Goal: Information Seeking & Learning: Check status

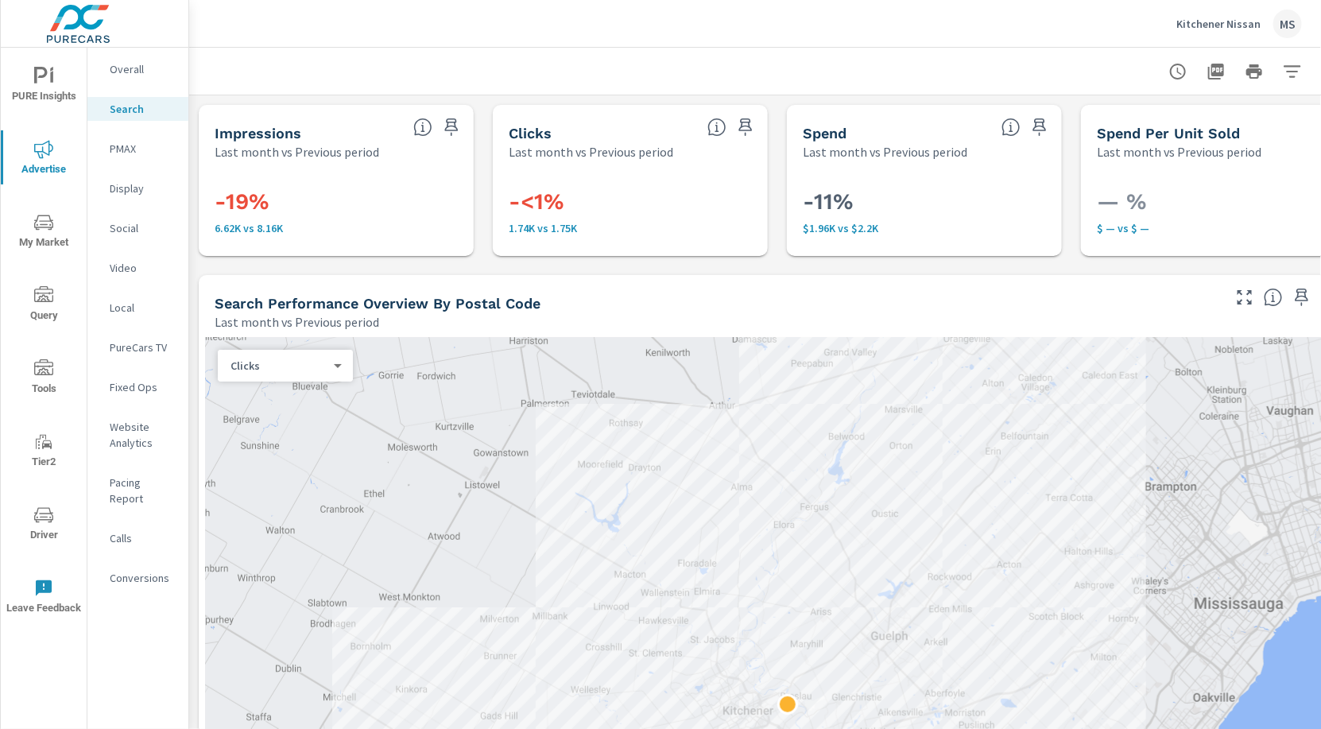
scroll to position [0, 97]
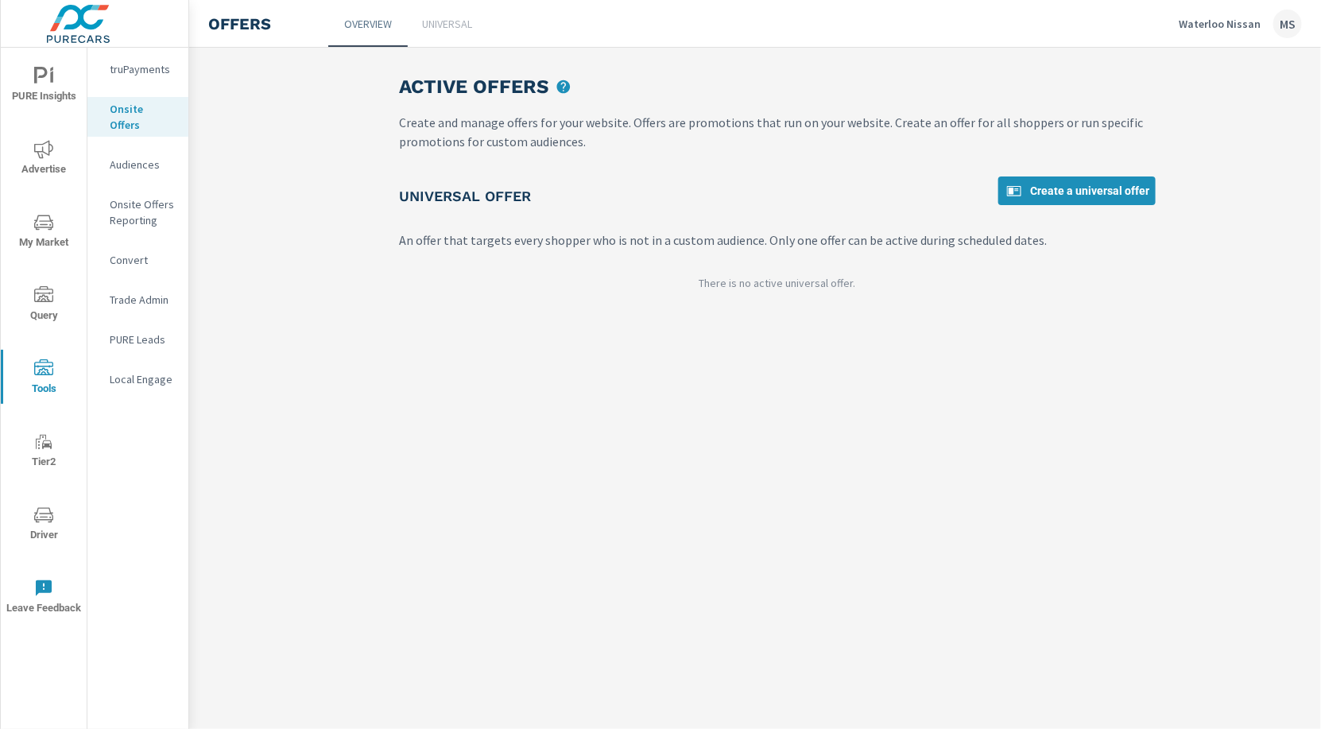
click at [1286, 22] on div "MS" at bounding box center [1287, 24] width 29 height 29
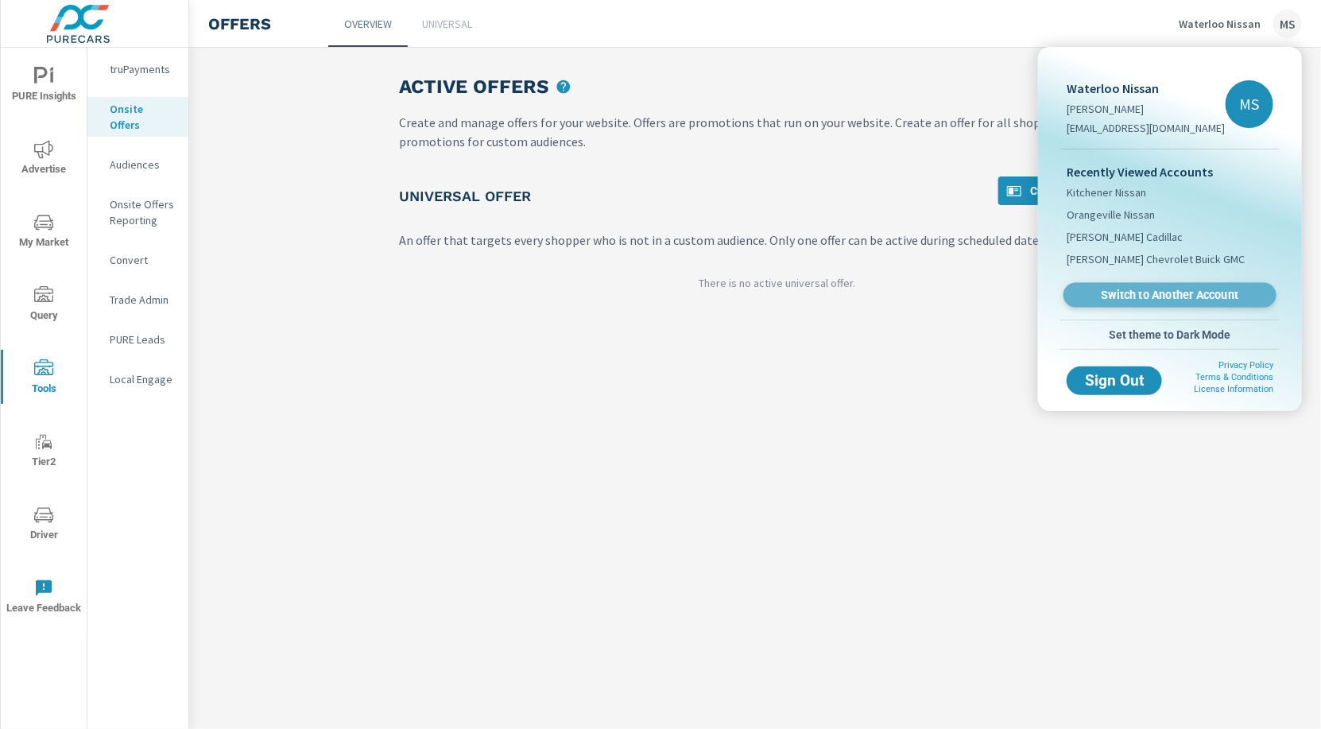
click at [1162, 294] on span "Switch to Another Account" at bounding box center [1169, 295] width 195 height 15
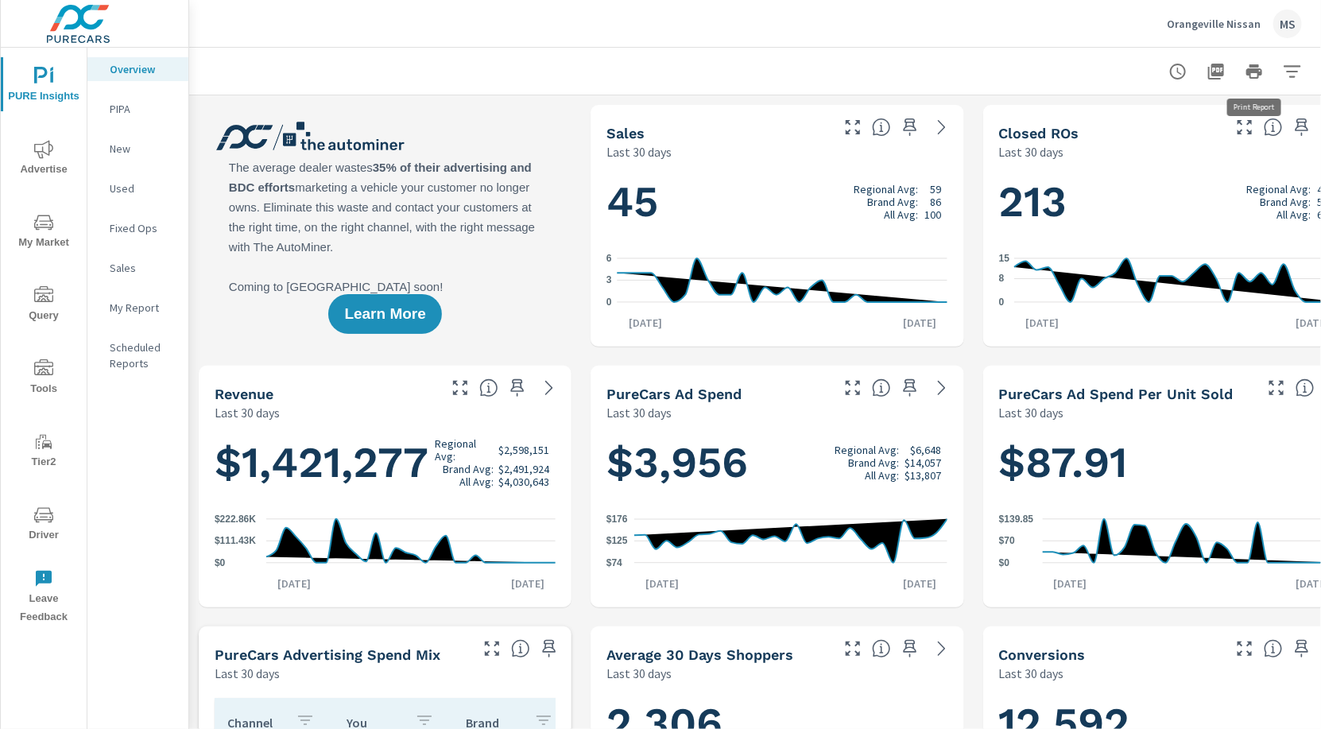
scroll to position [0, 44]
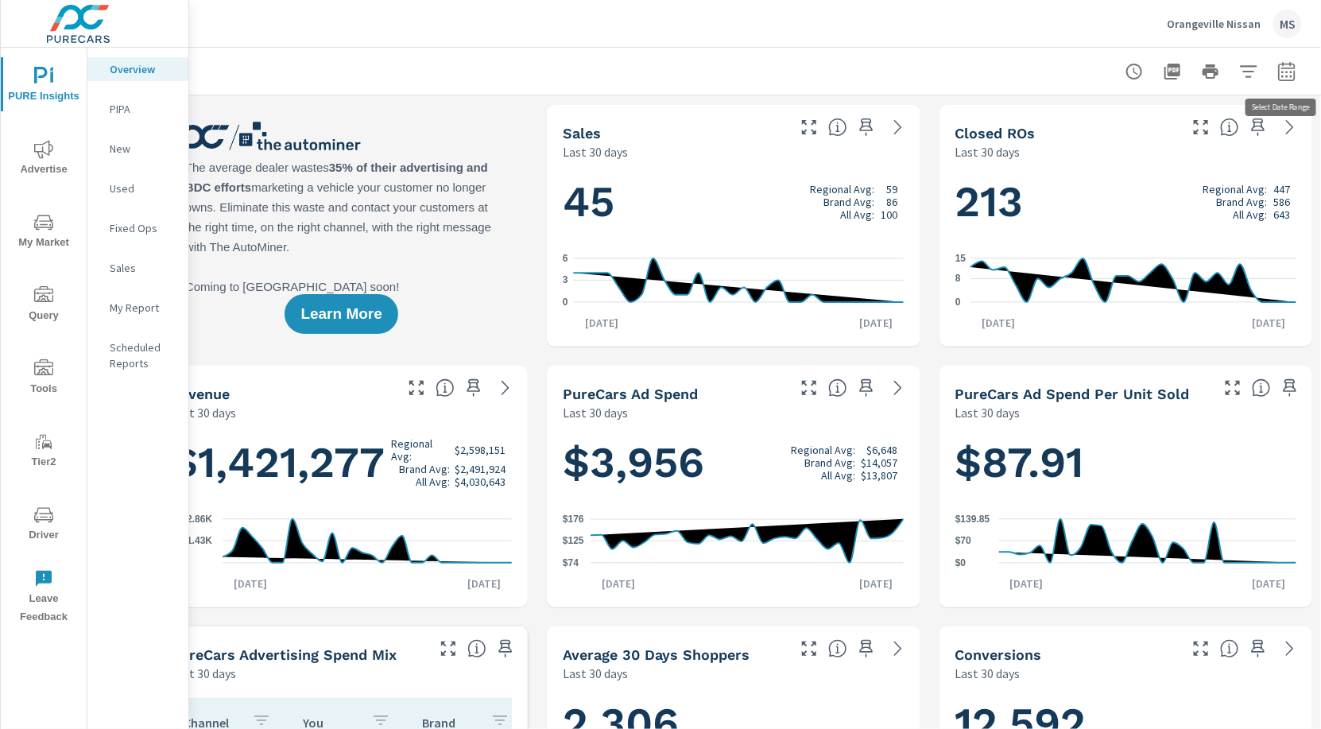
click at [1284, 68] on icon "button" at bounding box center [1286, 70] width 17 height 19
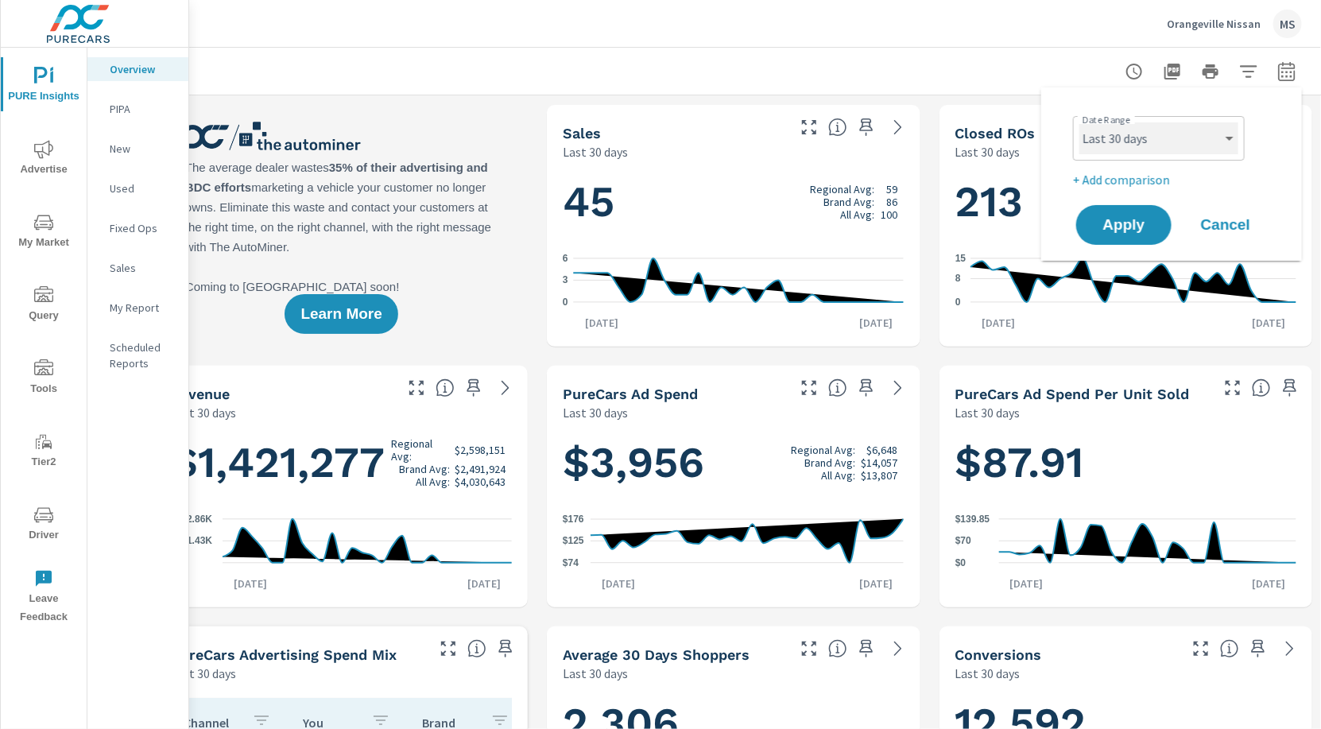
click at [1088, 143] on select "Custom Yesterday Last week Last 7 days Last 14 days Last 30 days Last 45 days L…" at bounding box center [1158, 138] width 159 height 32
click at [1079, 122] on select "Custom Yesterday Last week Last 7 days Last 14 days Last 30 days Last 45 days L…" at bounding box center [1158, 138] width 159 height 32
select select "Last month"
click at [1115, 181] on p "+ Add comparison" at bounding box center [1174, 179] width 203 height 19
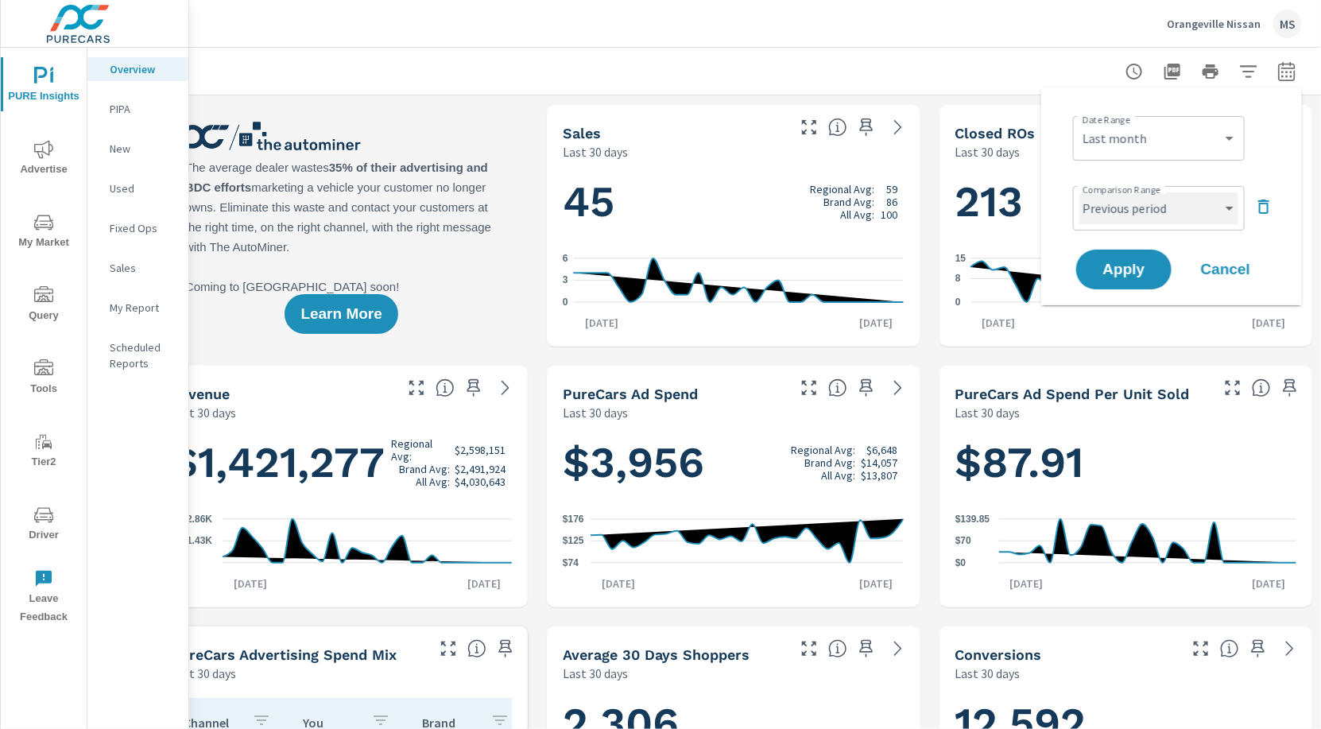
click at [1115, 211] on select "Custom Previous period Previous month Previous year" at bounding box center [1158, 208] width 159 height 32
click at [1079, 192] on select "Custom Previous period Previous month Previous year" at bounding box center [1158, 208] width 159 height 32
select select "Previous month"
click at [1120, 275] on span "Apply" at bounding box center [1123, 269] width 65 height 15
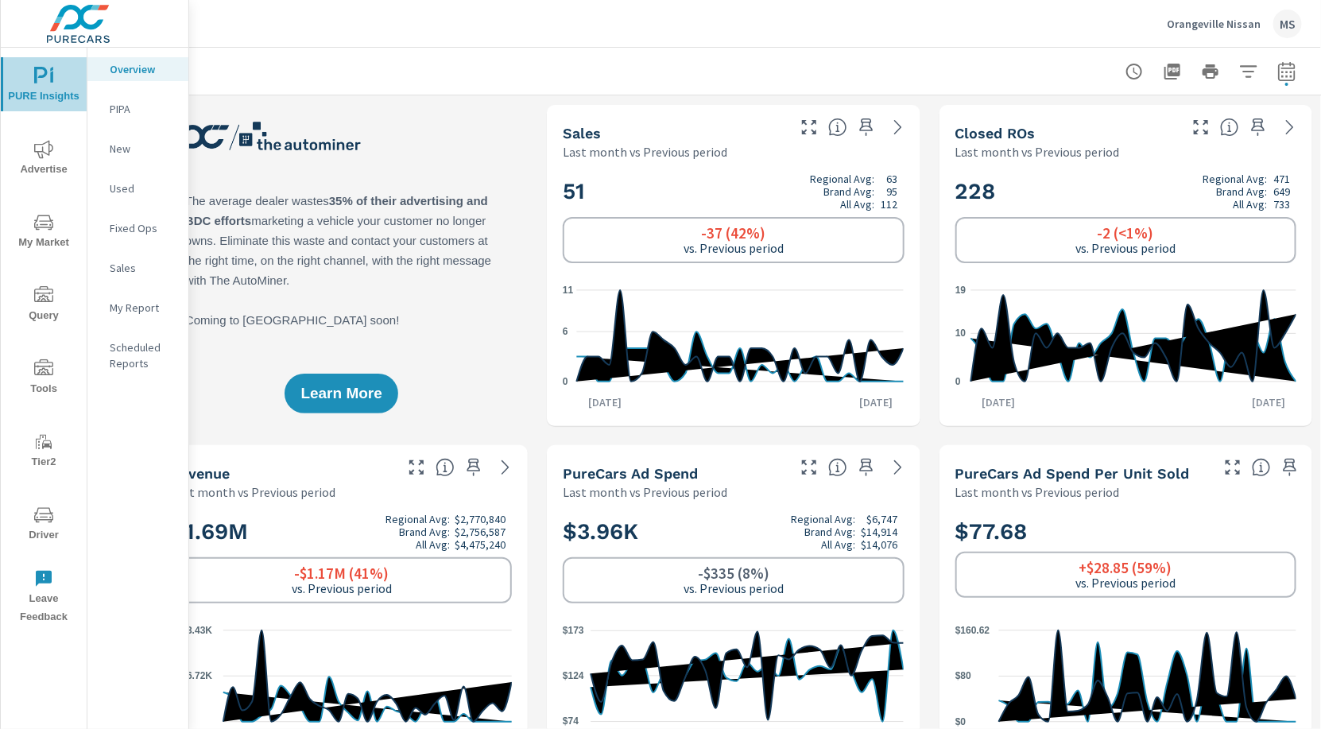
click at [36, 77] on icon "nav menu" at bounding box center [41, 75] width 14 height 17
click at [56, 78] on span "PURE Insights" at bounding box center [44, 86] width 76 height 39
click at [153, 306] on p "My Report" at bounding box center [143, 308] width 66 height 16
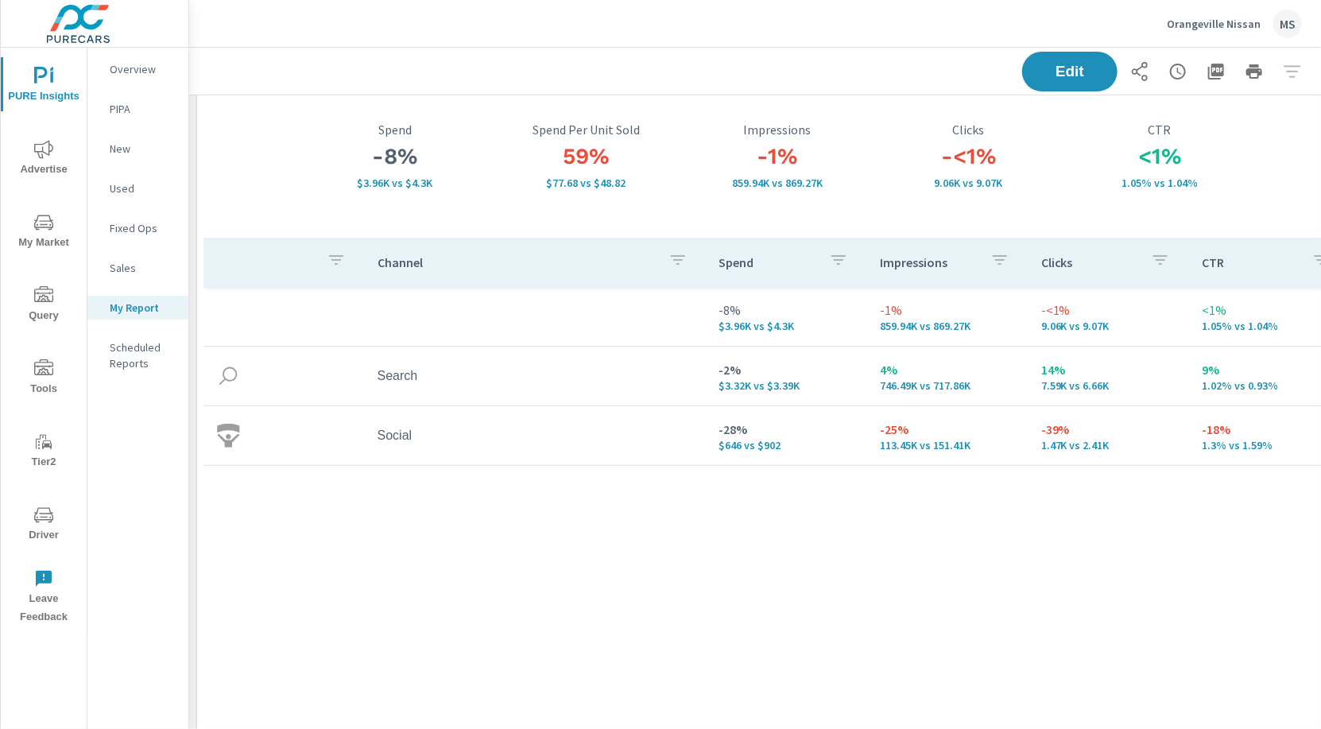
scroll to position [99, 0]
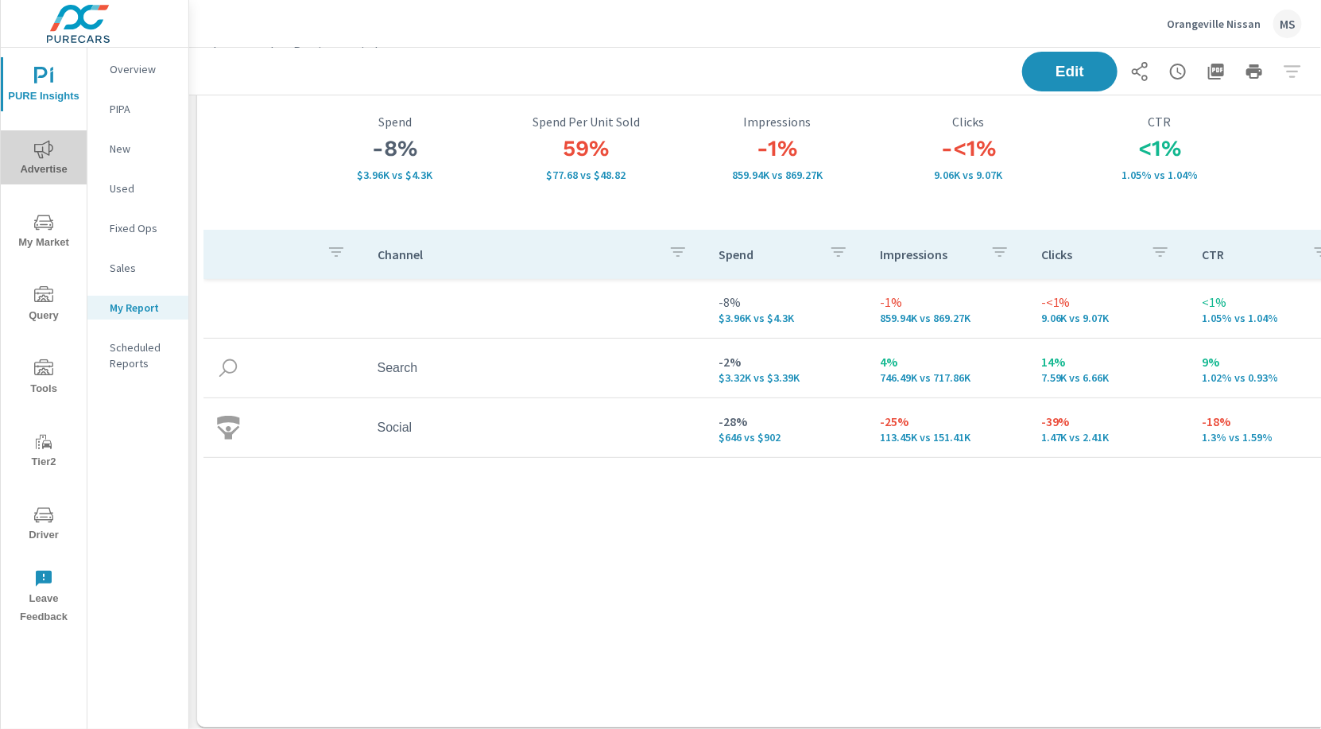
click at [45, 147] on icon "nav menu" at bounding box center [43, 149] width 19 height 19
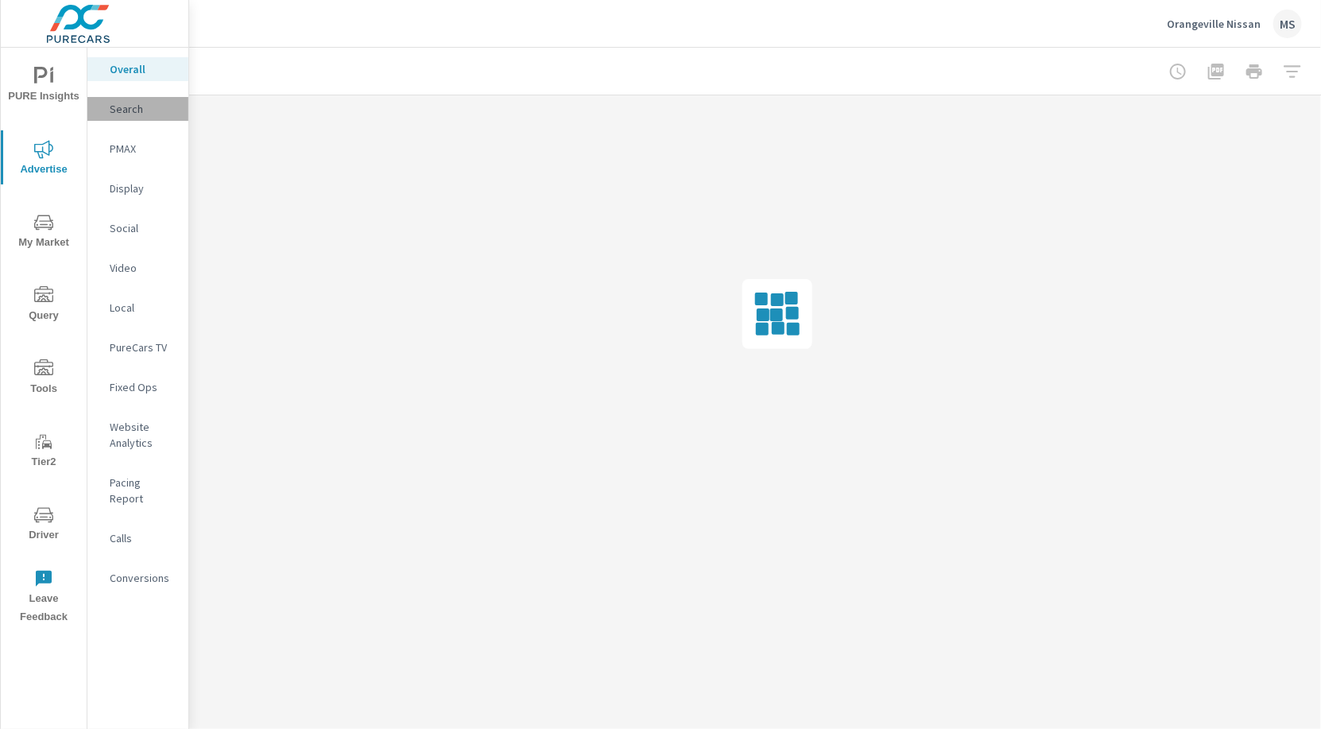
click at [118, 116] on div "Search" at bounding box center [137, 109] width 101 height 24
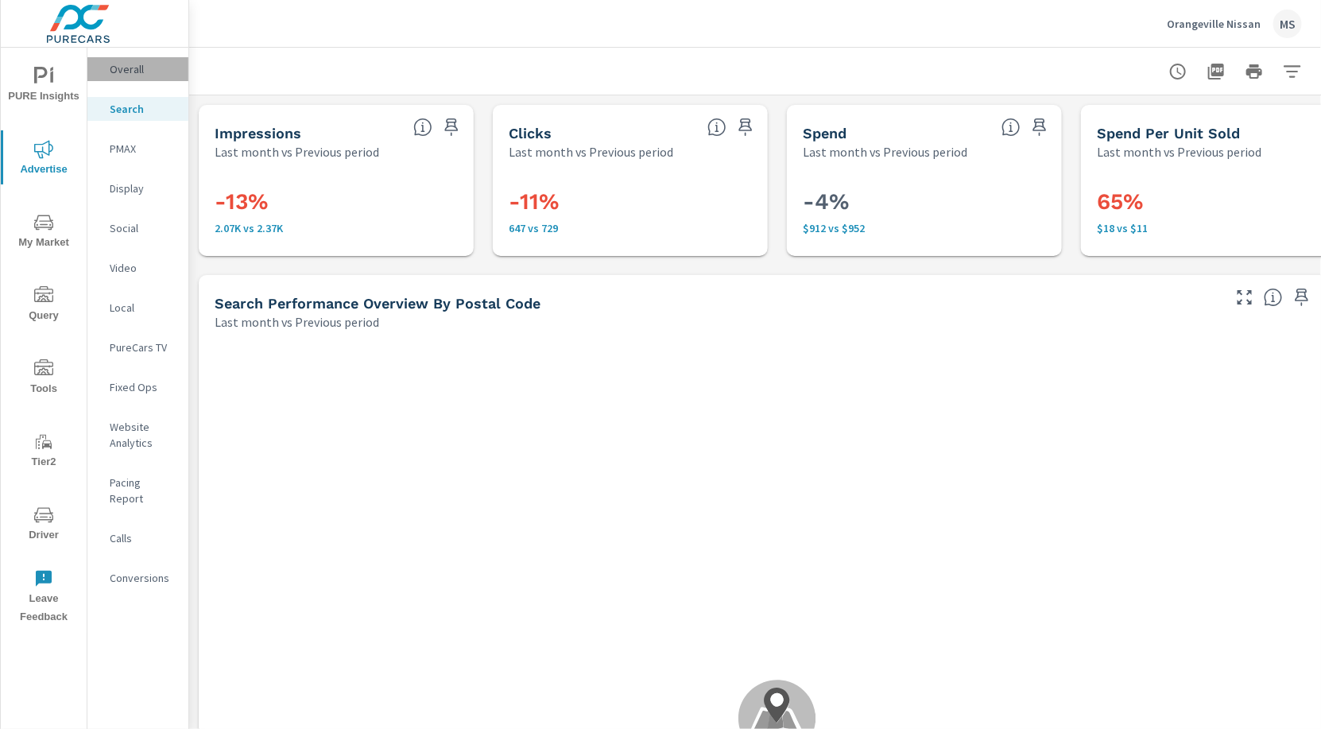
click at [127, 71] on p "Overall" at bounding box center [143, 69] width 66 height 16
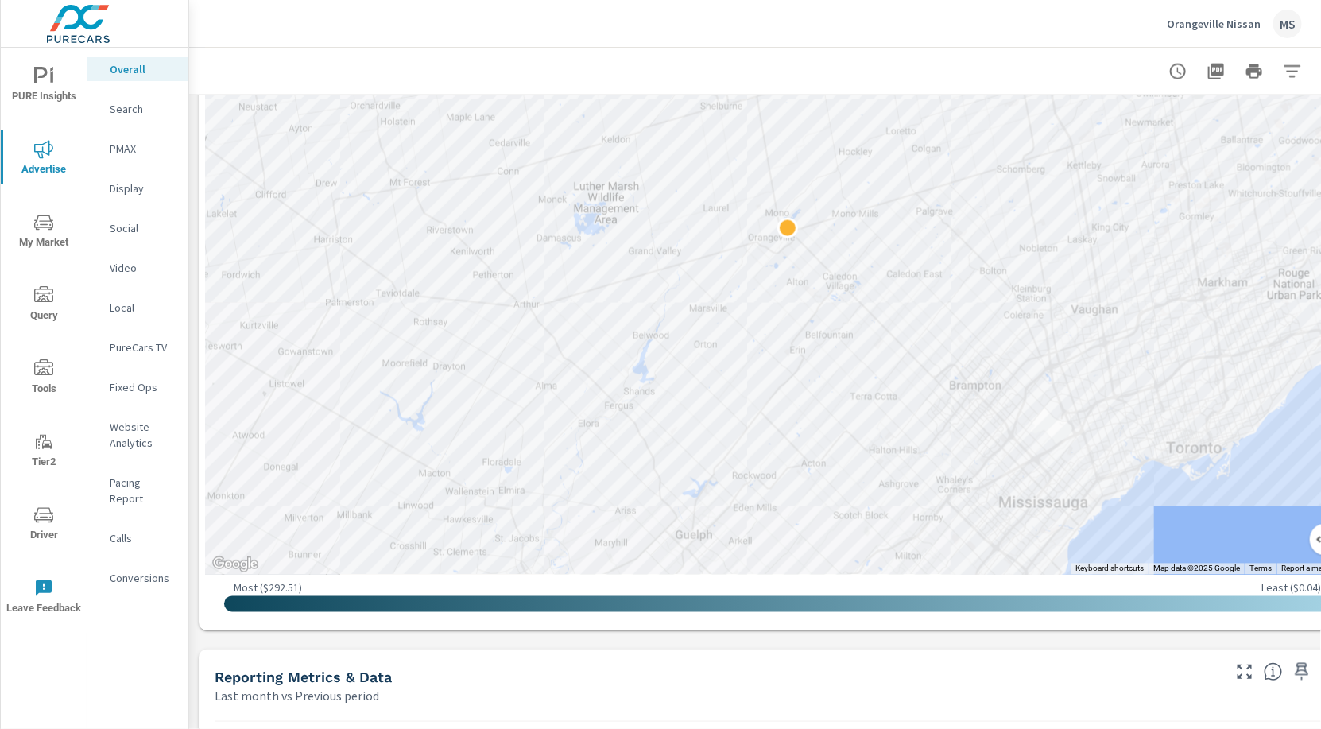
scroll to position [1029, 0]
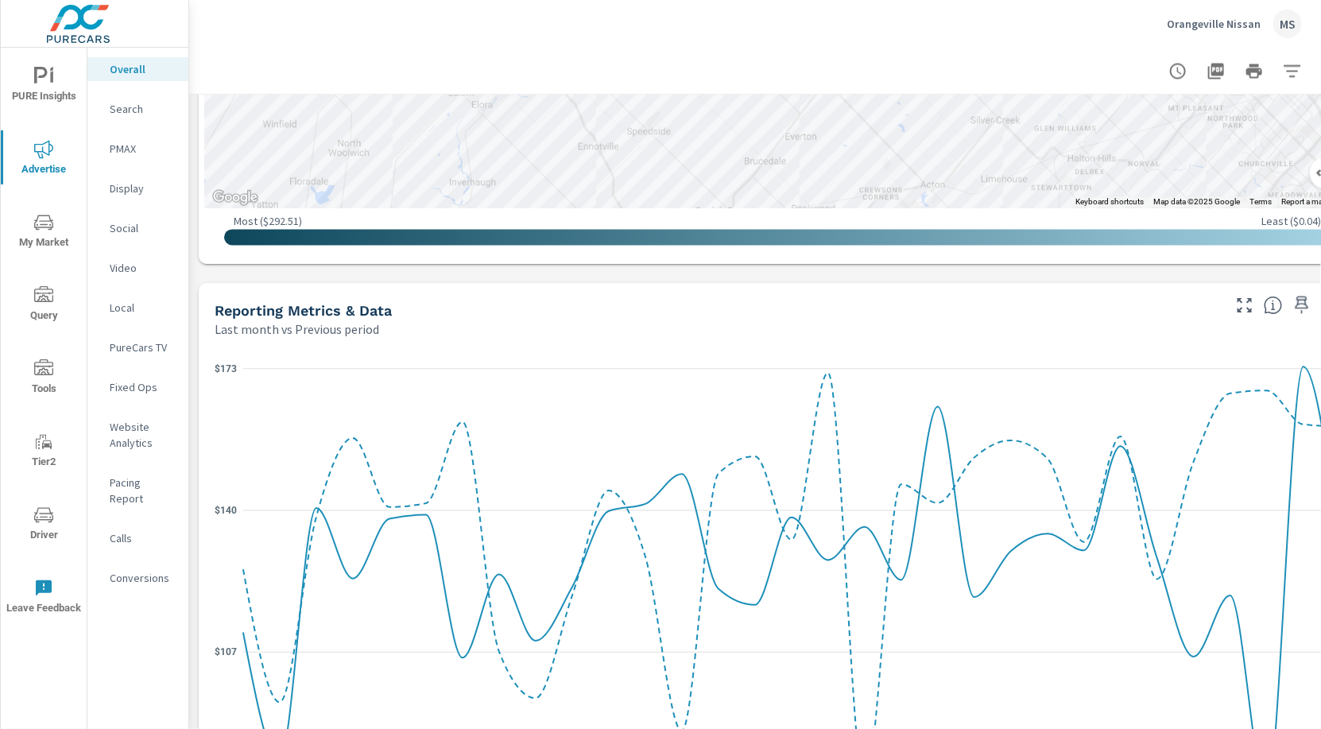
scroll to position [1360, 0]
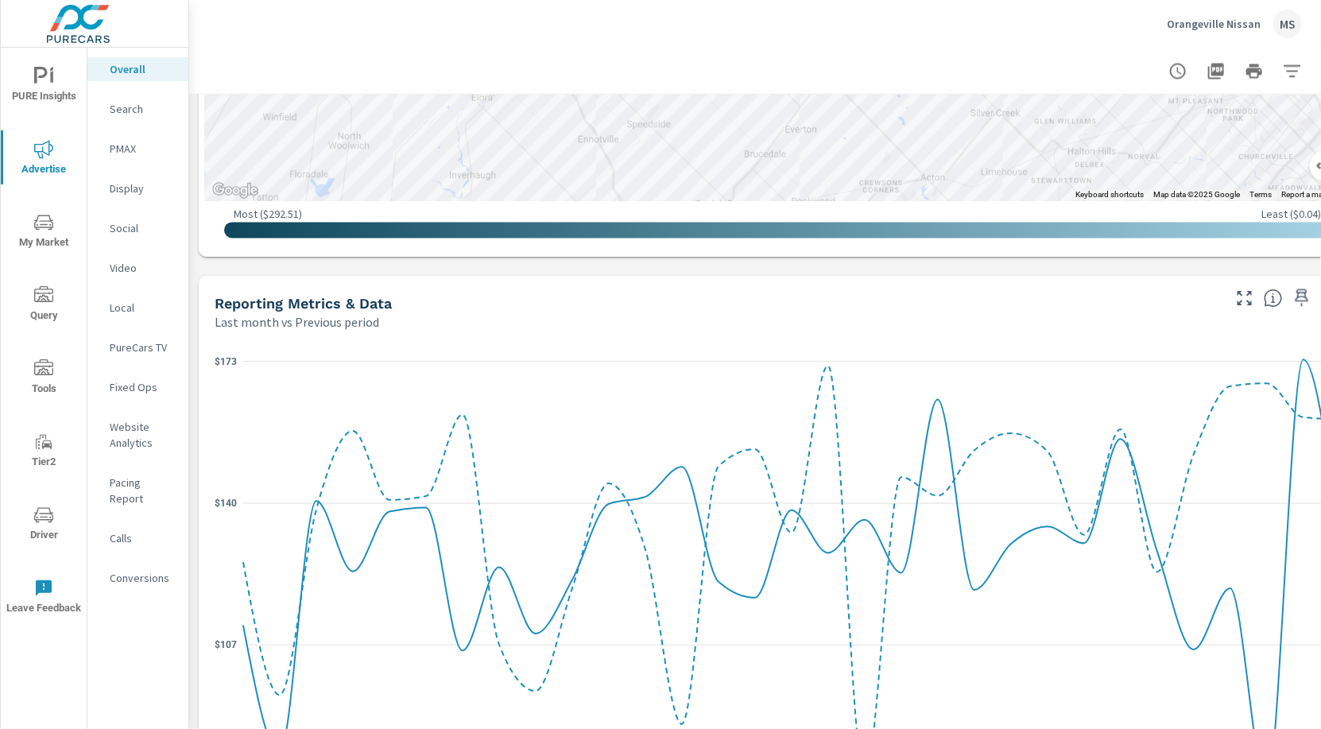
click at [44, 87] on span "PURE Insights" at bounding box center [44, 86] width 76 height 39
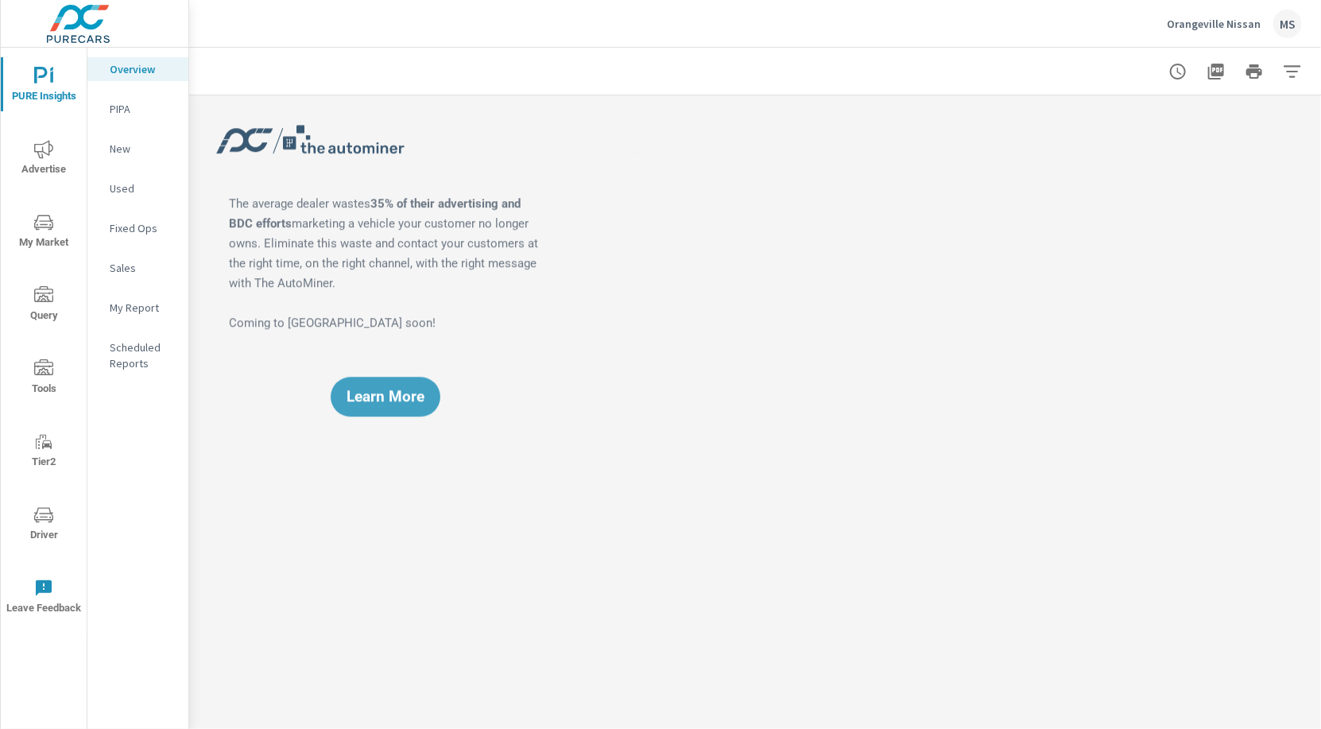
click at [148, 300] on p "My Report" at bounding box center [143, 308] width 66 height 16
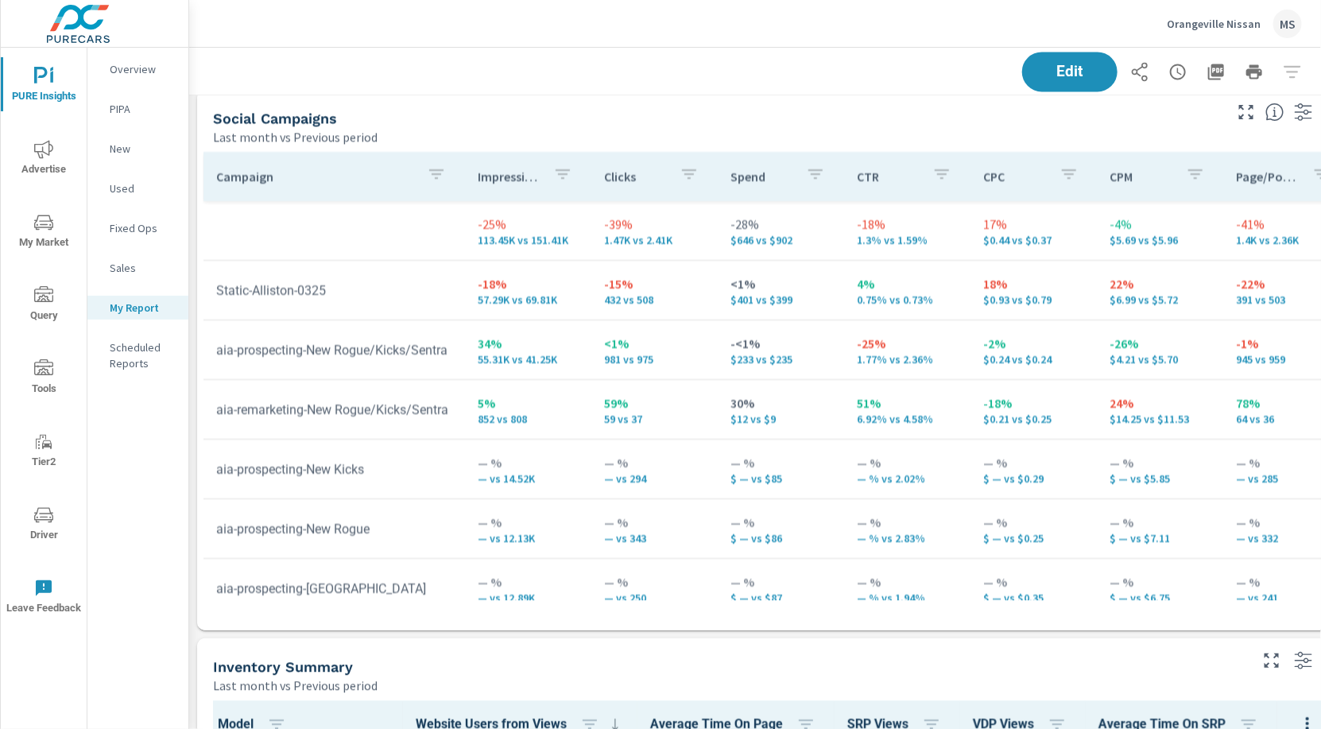
scroll to position [1491, 0]
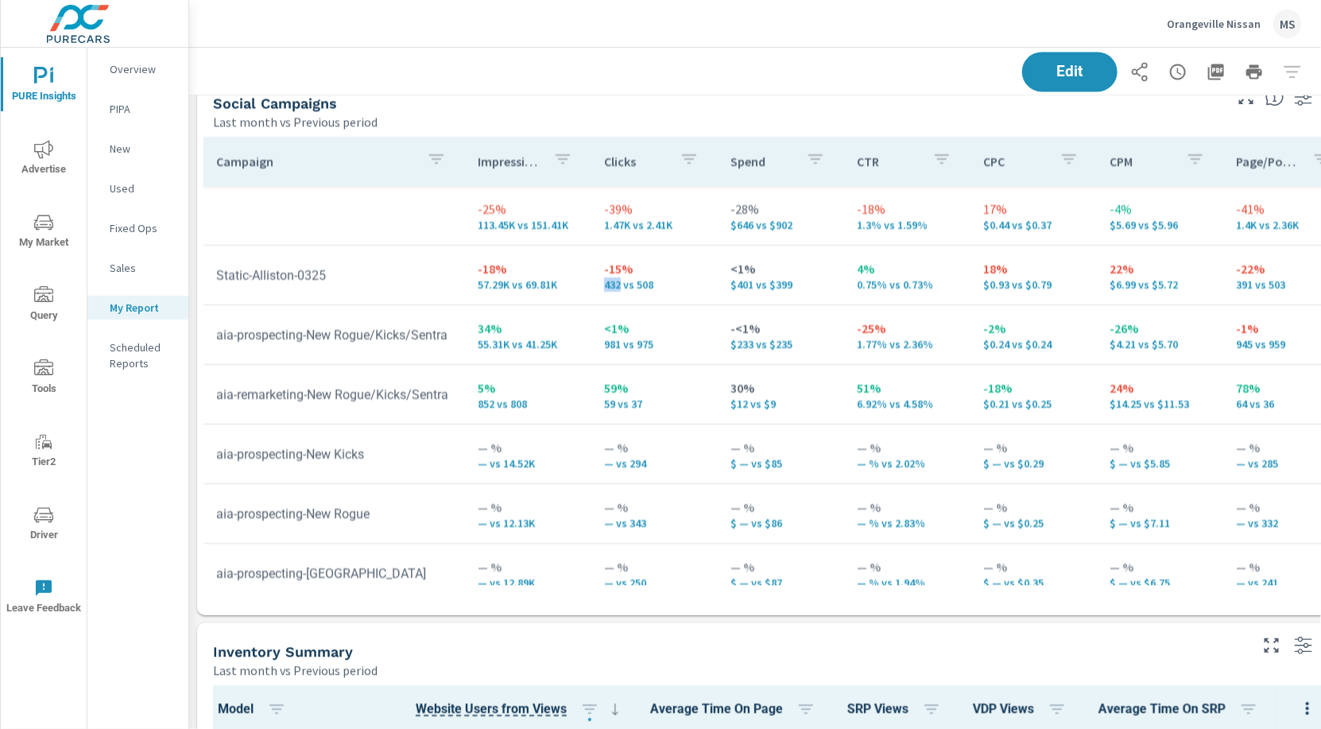
drag, startPoint x: 621, startPoint y: 286, endPoint x: 601, endPoint y: 286, distance: 20.7
click at [601, 286] on td "-15% 432 vs 508" at bounding box center [654, 274] width 126 height 57
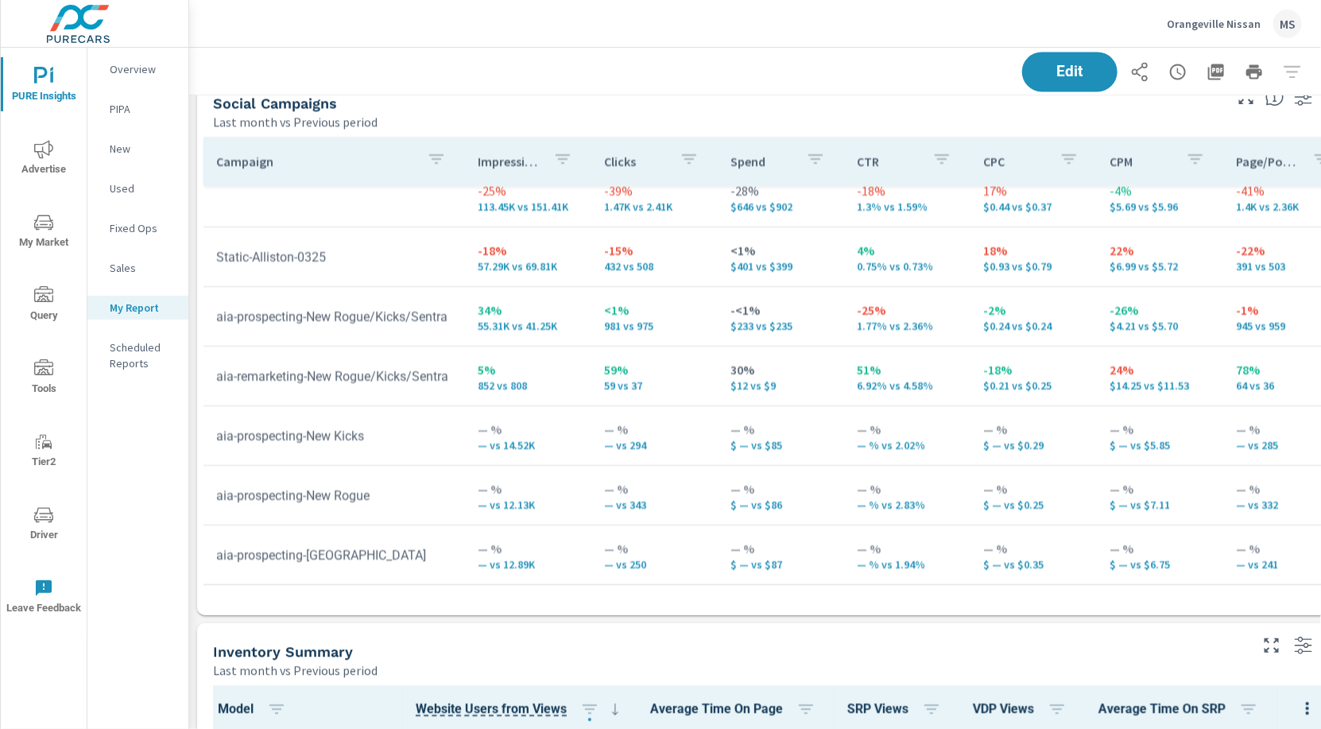
click at [705, 342] on td "<1% 981 vs 975" at bounding box center [654, 316] width 126 height 57
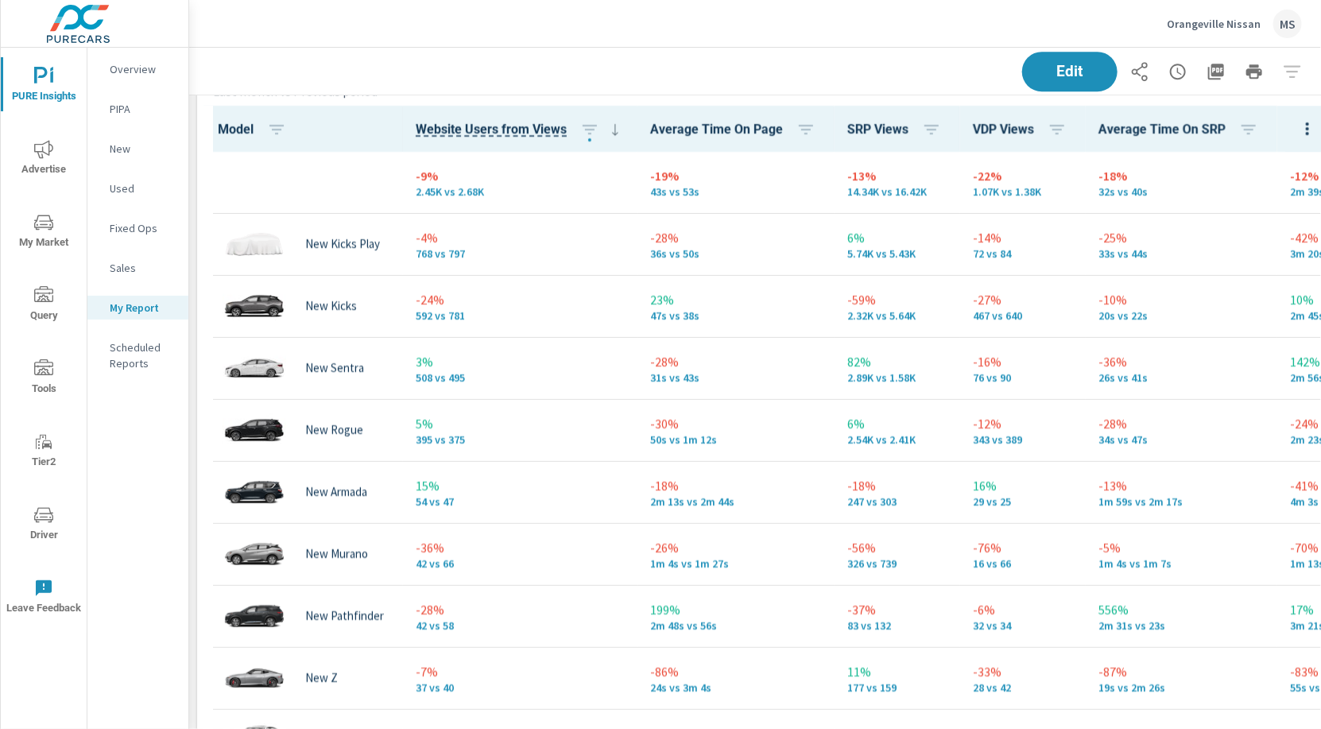
scroll to position [2072, 0]
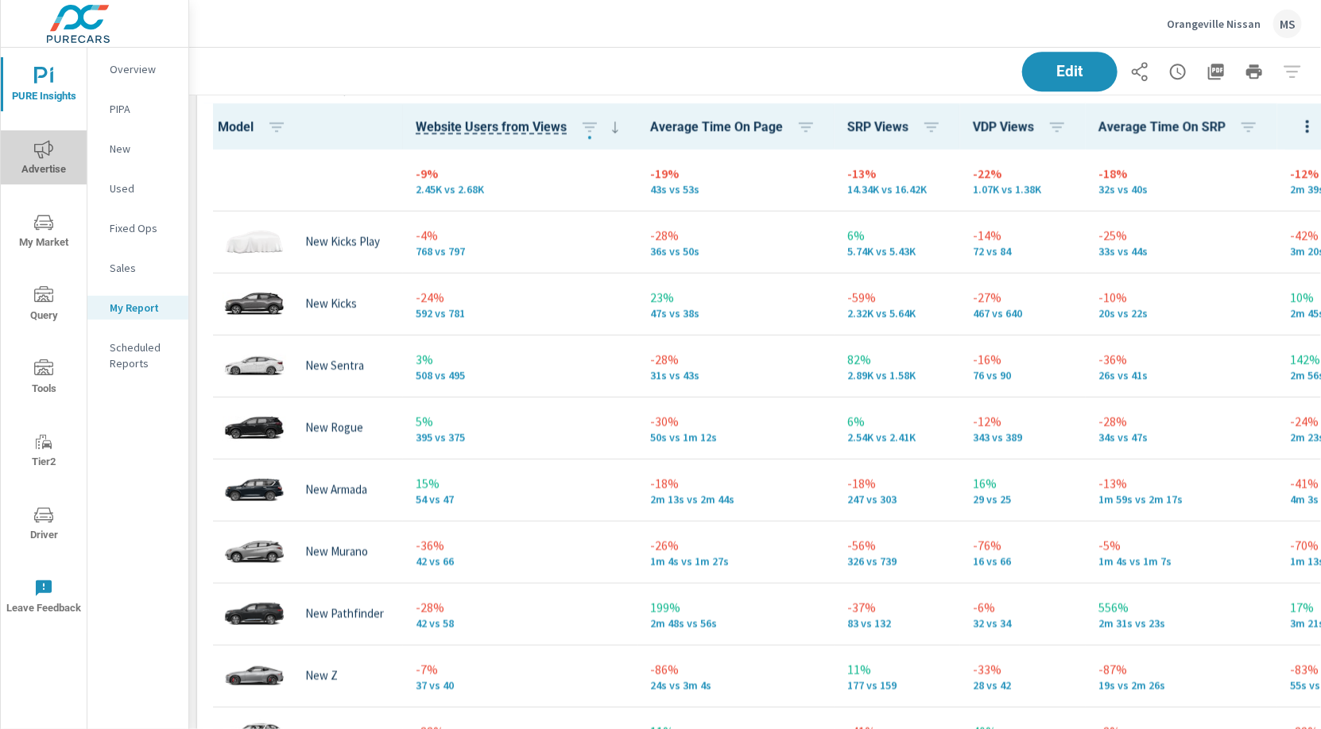
click at [44, 160] on span "Advertise" at bounding box center [44, 159] width 76 height 39
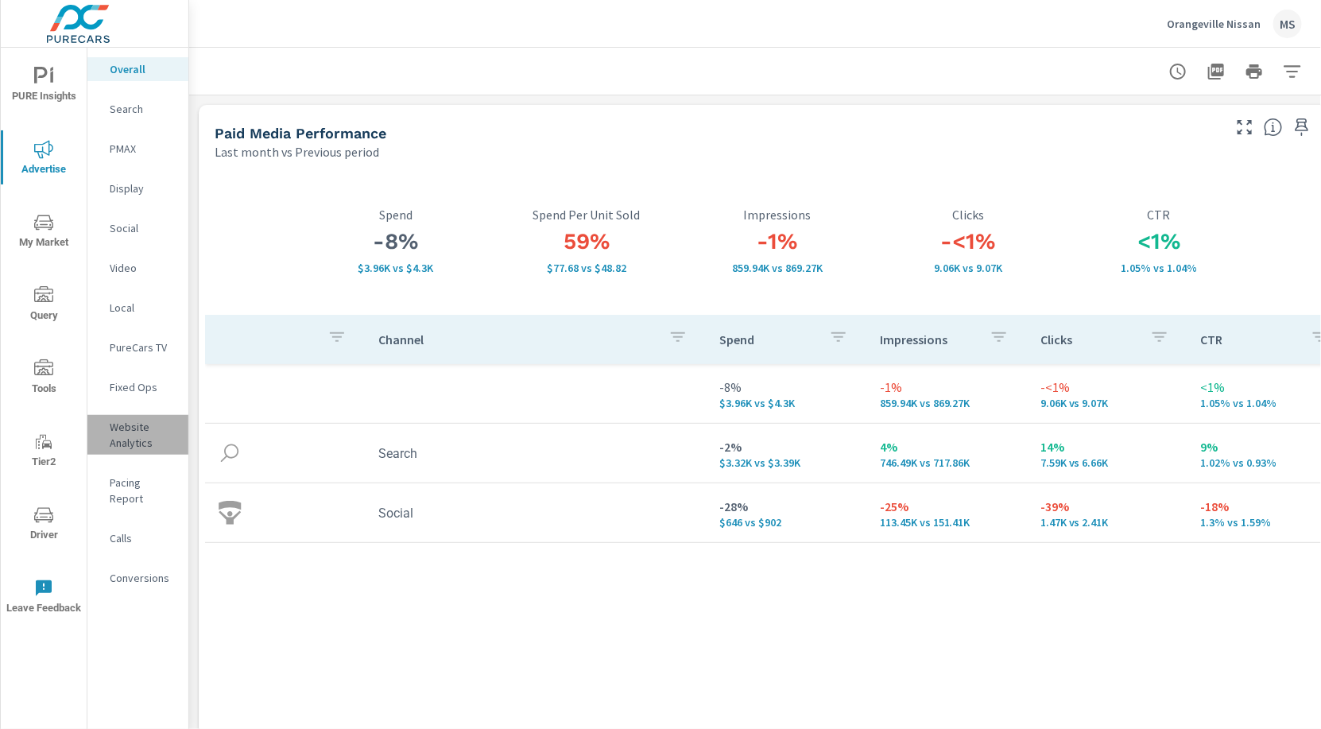
click at [136, 431] on p "Website Analytics" at bounding box center [143, 435] width 66 height 32
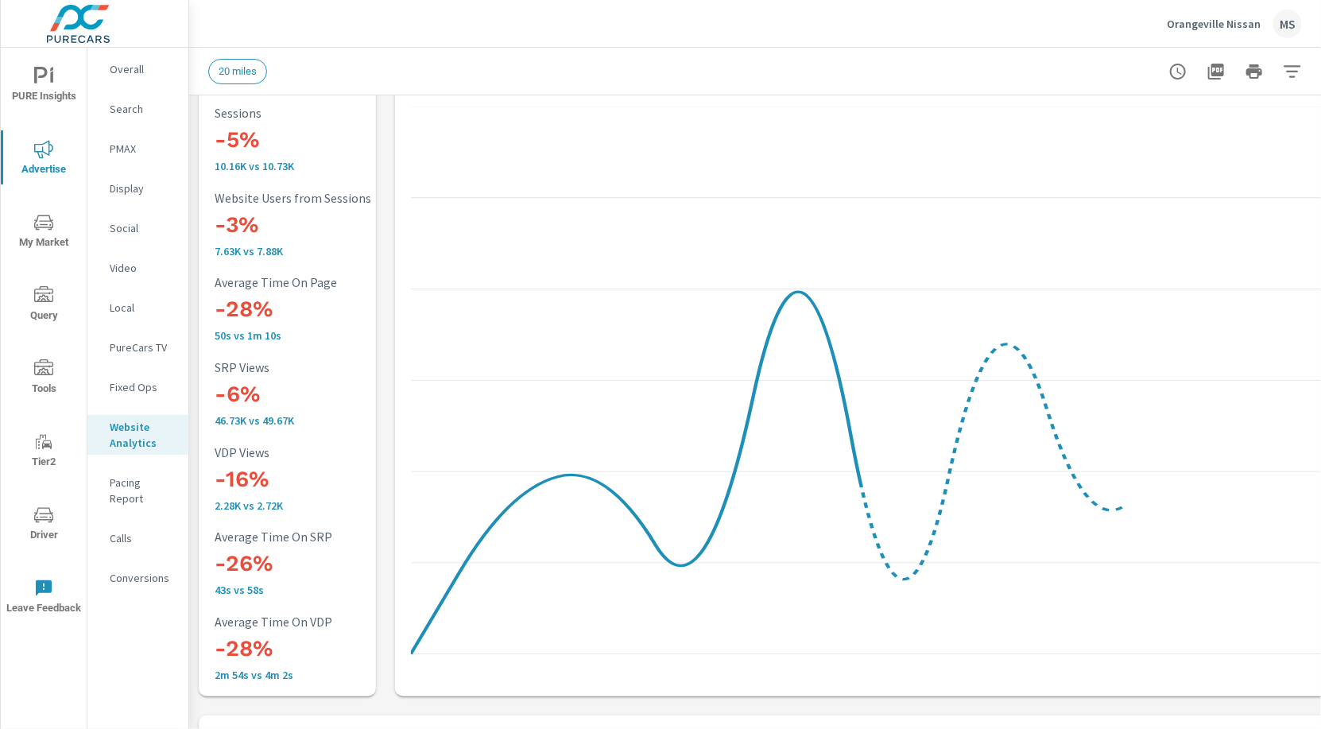
scroll to position [1, 0]
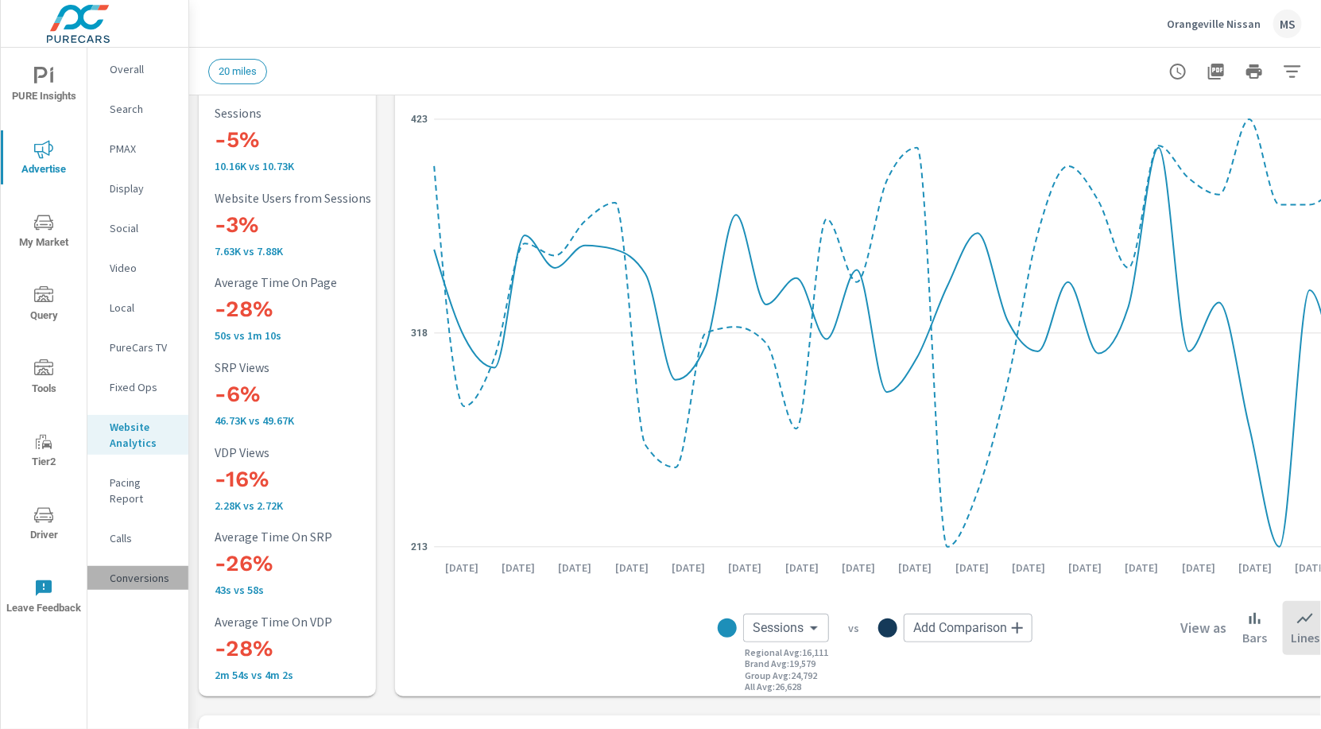
click at [142, 570] on p "Conversions" at bounding box center [143, 578] width 66 height 16
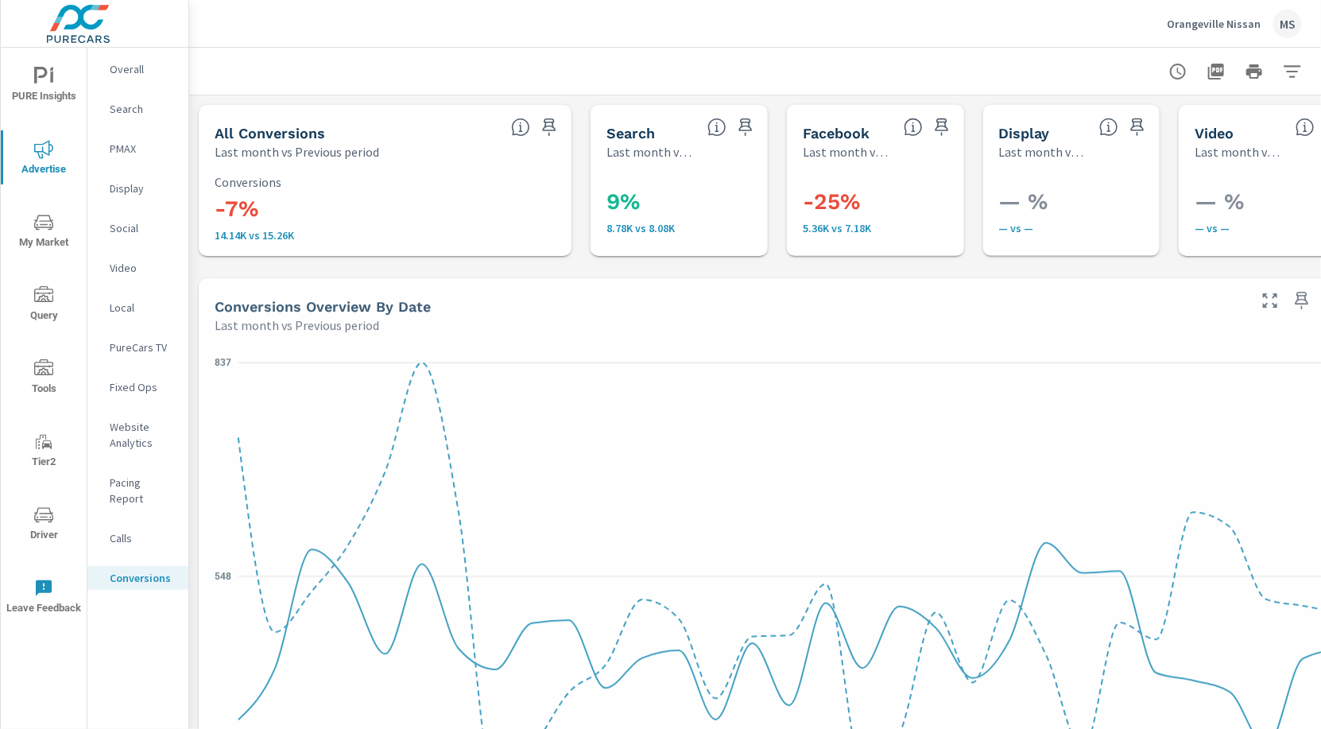
scroll to position [612, 0]
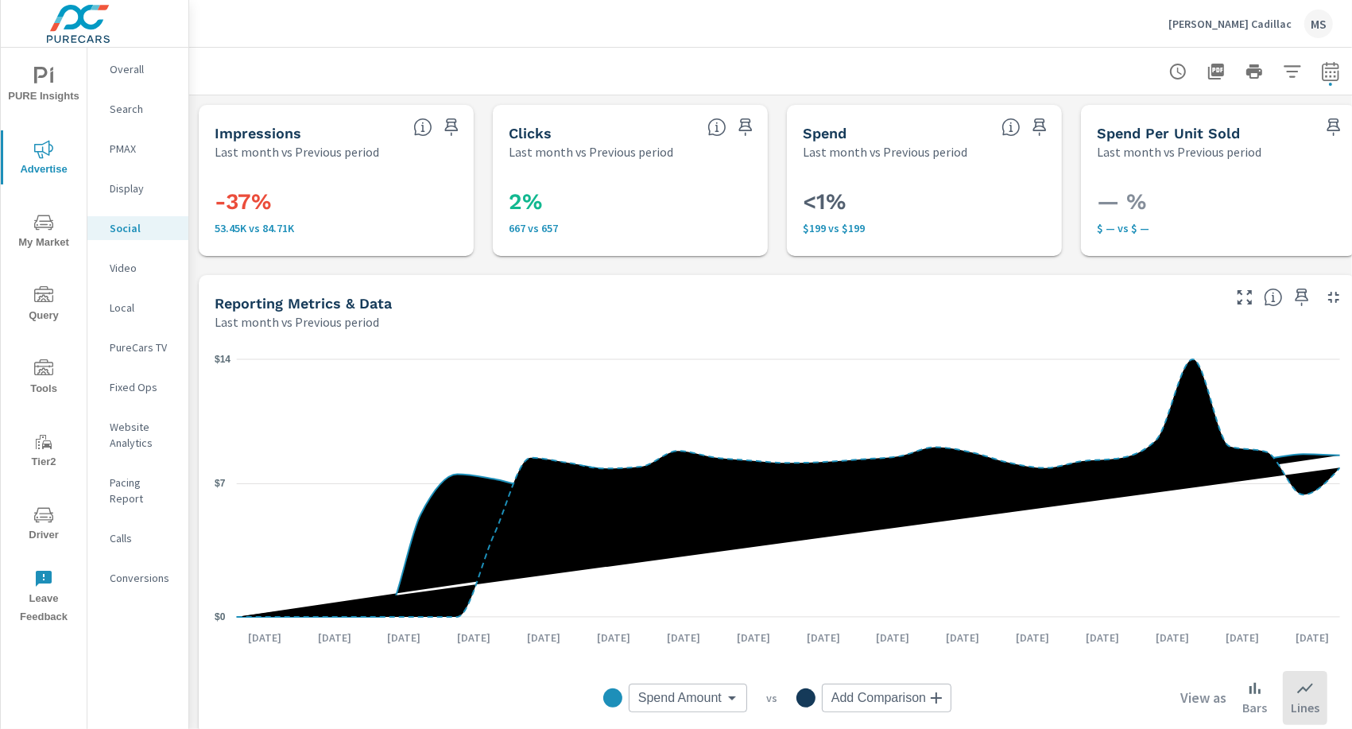
scroll to position [503, 0]
